Goal: Information Seeking & Learning: Find specific fact

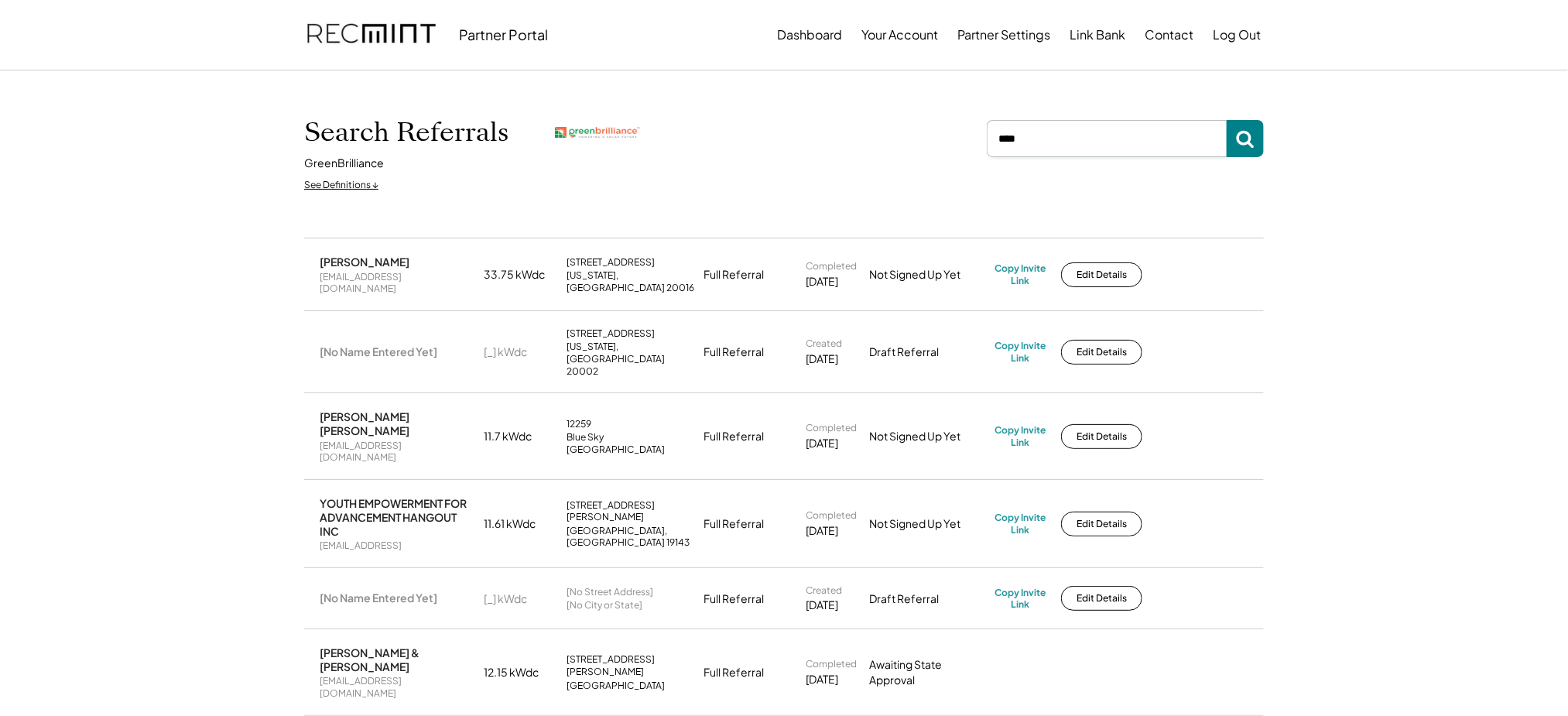
type input "****"
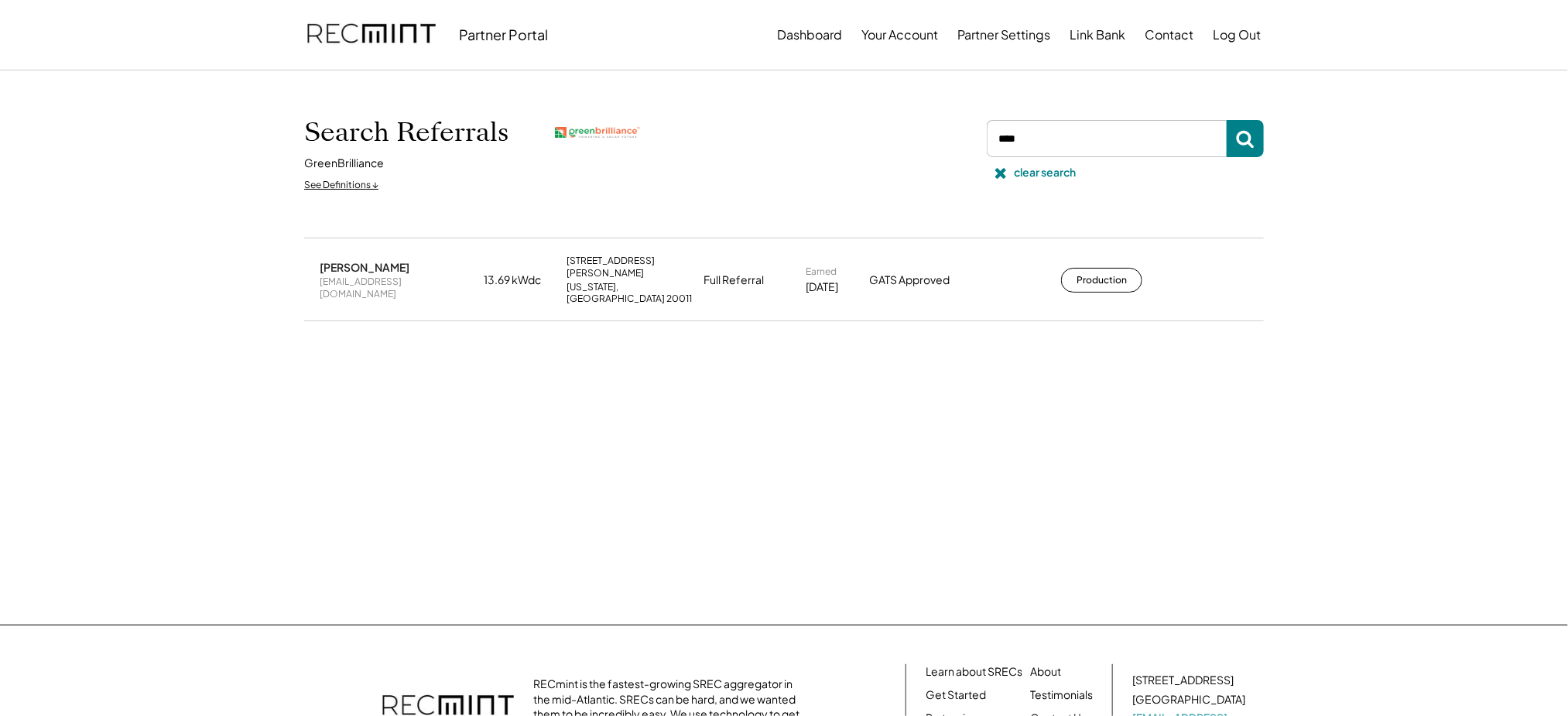
click at [395, 275] on div "[EMAIL_ADDRESS][DOMAIN_NAME]" at bounding box center [397, 287] width 155 height 24
copy div "[EMAIL_ADDRESS][DOMAIN_NAME]"
click at [1028, 170] on div "clear search" at bounding box center [1045, 173] width 62 height 15
